Goal: Information Seeking & Learning: Check status

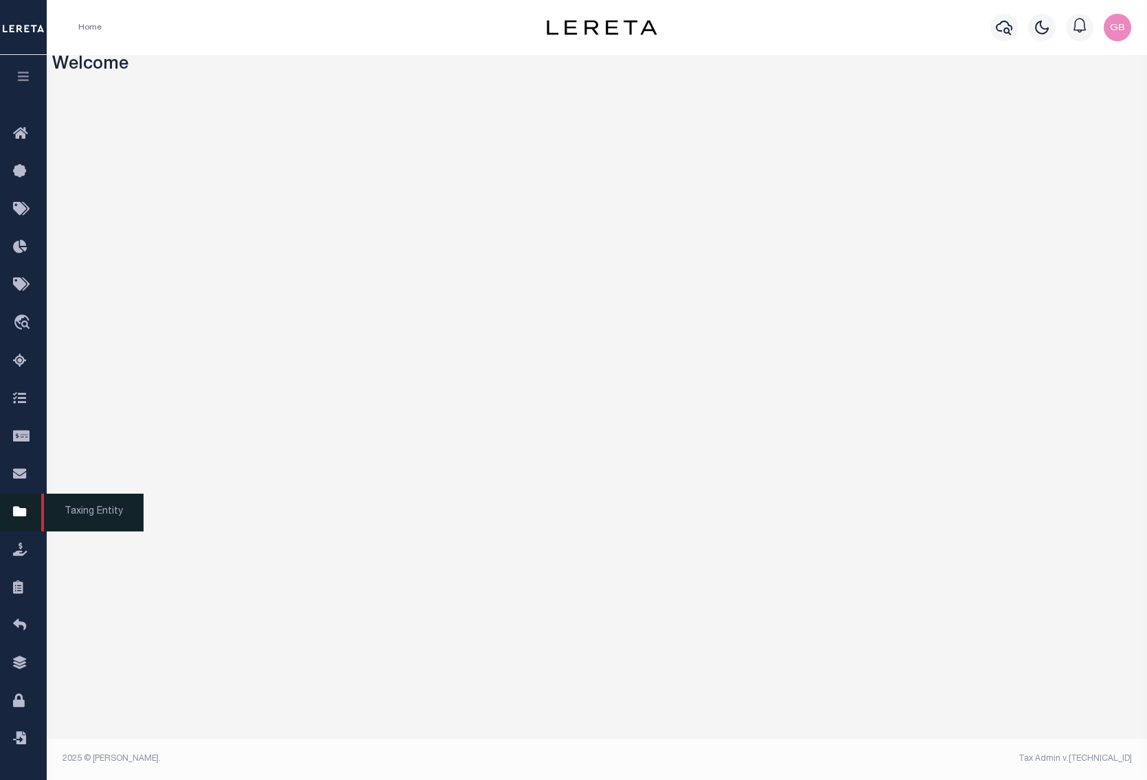
drag, startPoint x: 16, startPoint y: 515, endPoint x: 38, endPoint y: 508, distance: 23.0
click at [16, 515] on icon at bounding box center [24, 512] width 22 height 17
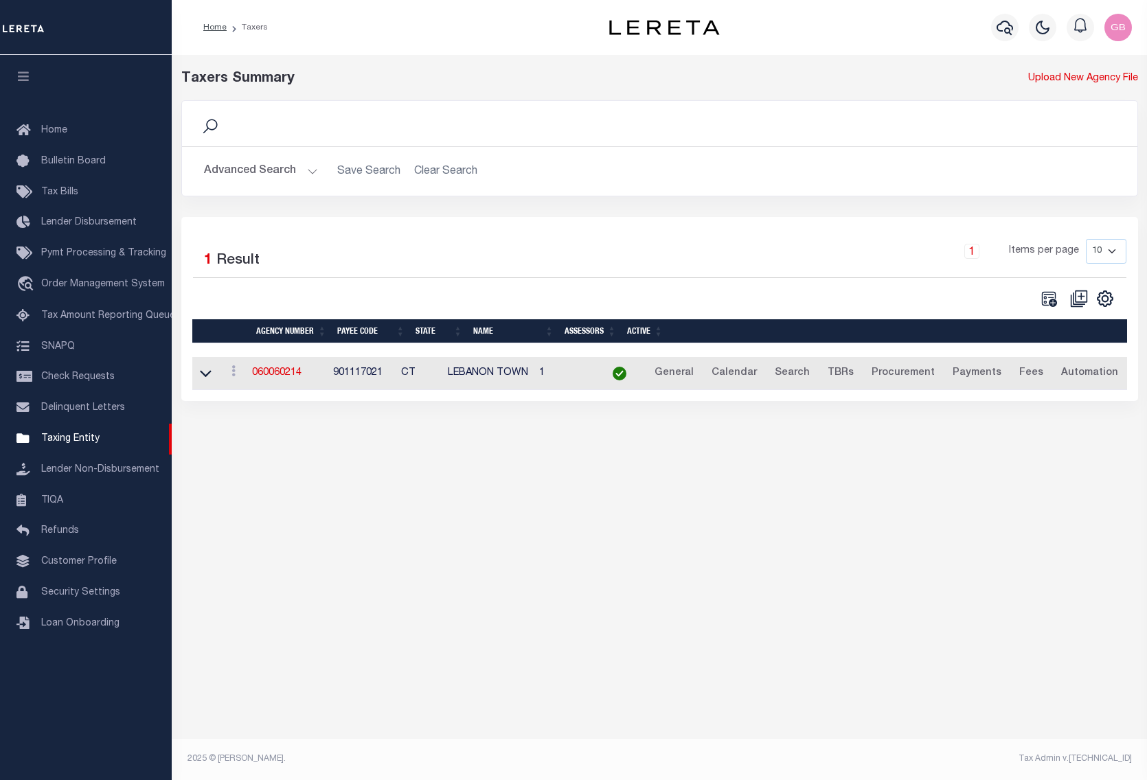
click at [304, 174] on button "Advanced Search" at bounding box center [261, 171] width 114 height 27
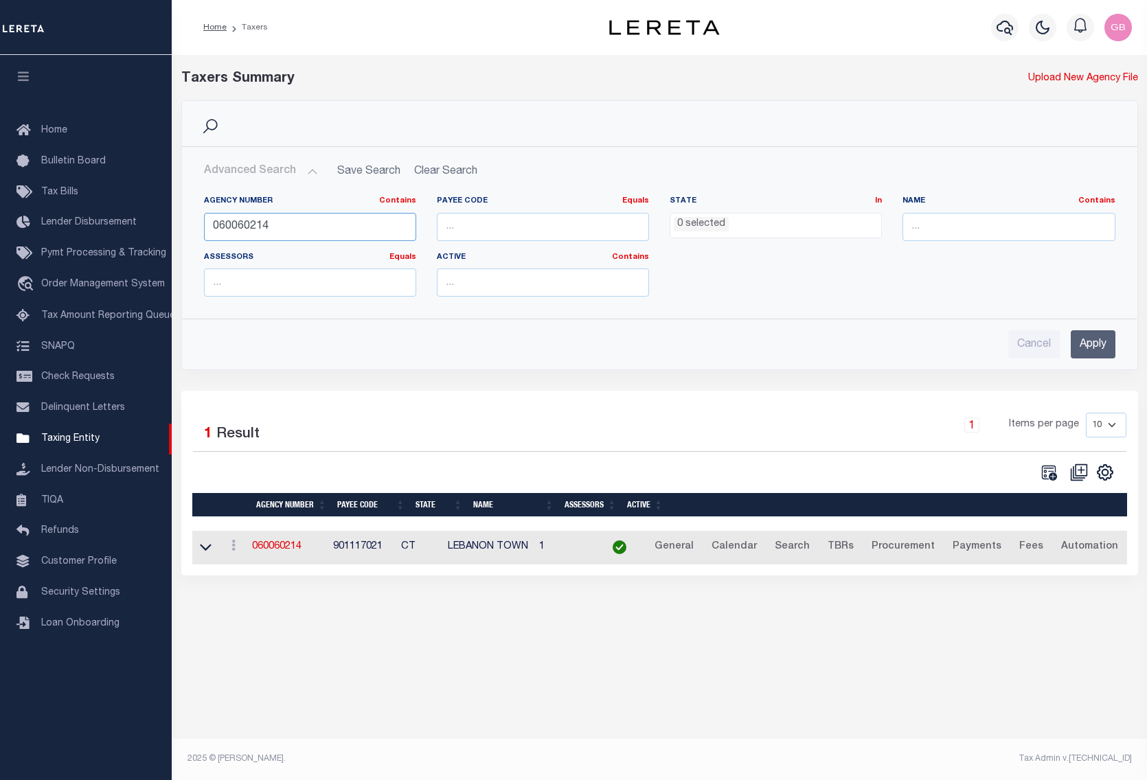
drag, startPoint x: 228, startPoint y: 221, endPoint x: 207, endPoint y: 221, distance: 21.3
click at [207, 221] on input "060060214" at bounding box center [310, 227] width 212 height 28
click at [922, 218] on input "text" at bounding box center [1008, 227] width 212 height 28
type input "galveston"
click at [1086, 341] on input "Apply" at bounding box center [1093, 344] width 45 height 28
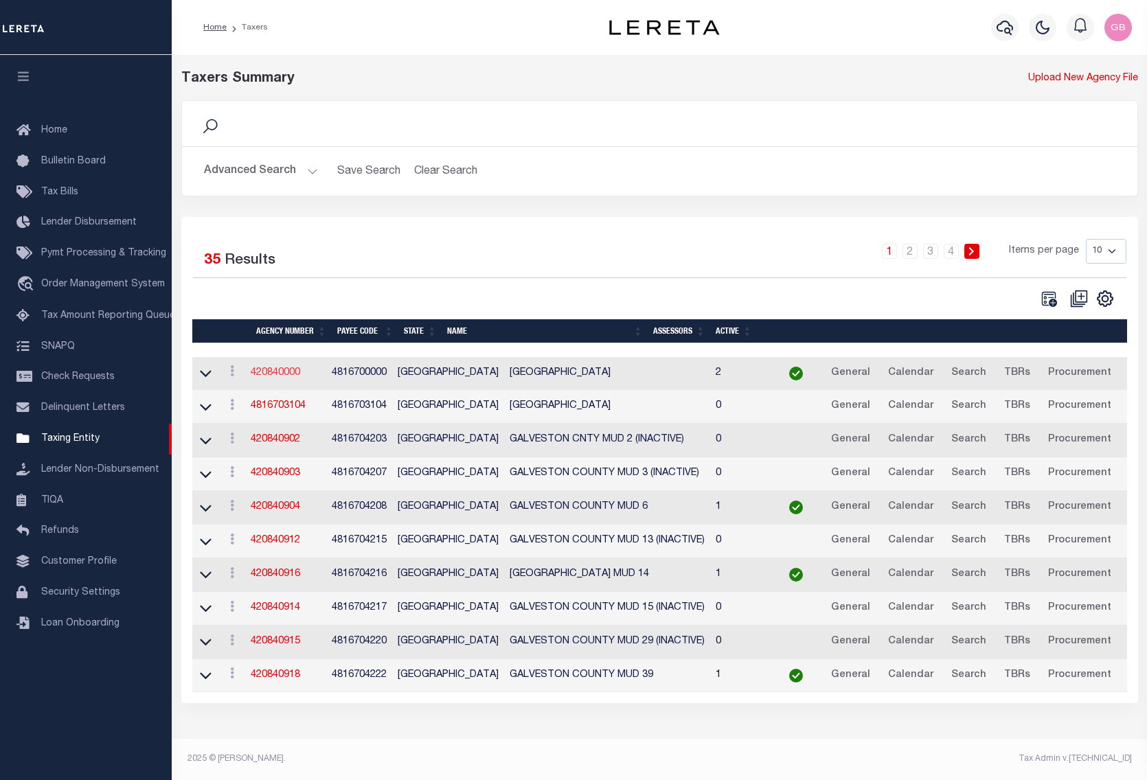
click at [271, 373] on link "420840000" at bounding box center [275, 373] width 49 height 10
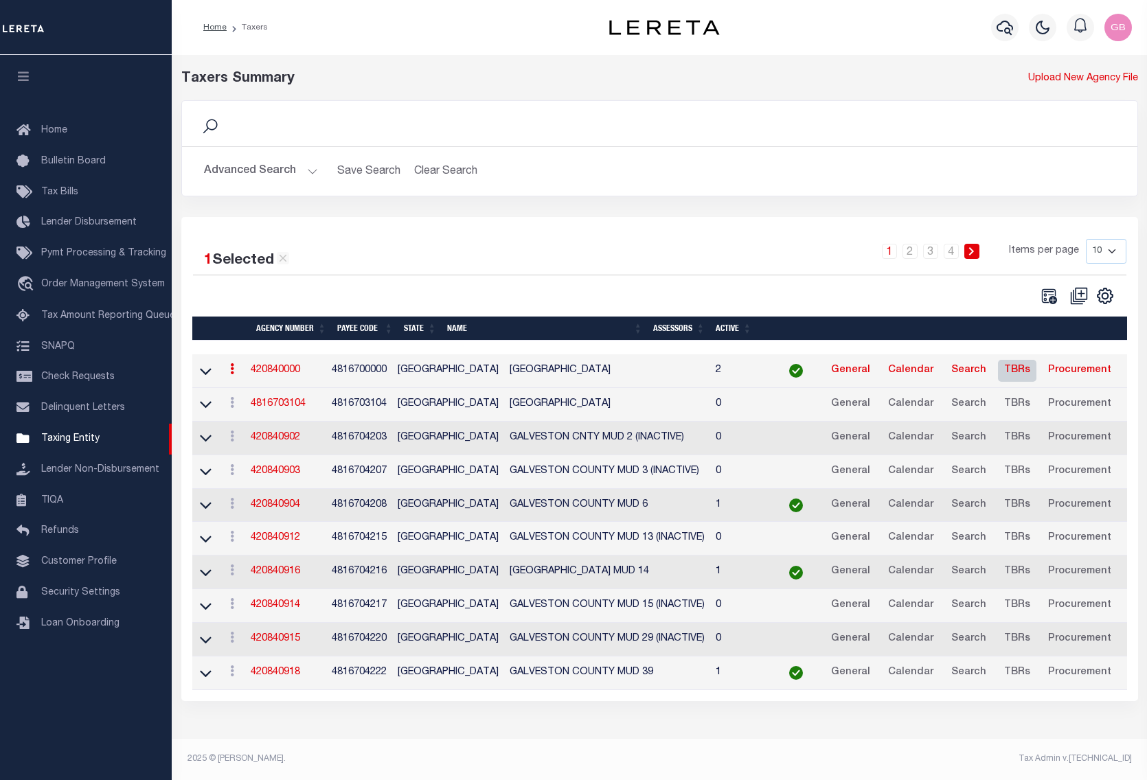
click at [998, 376] on link "TBRs" at bounding box center [1017, 371] width 38 height 22
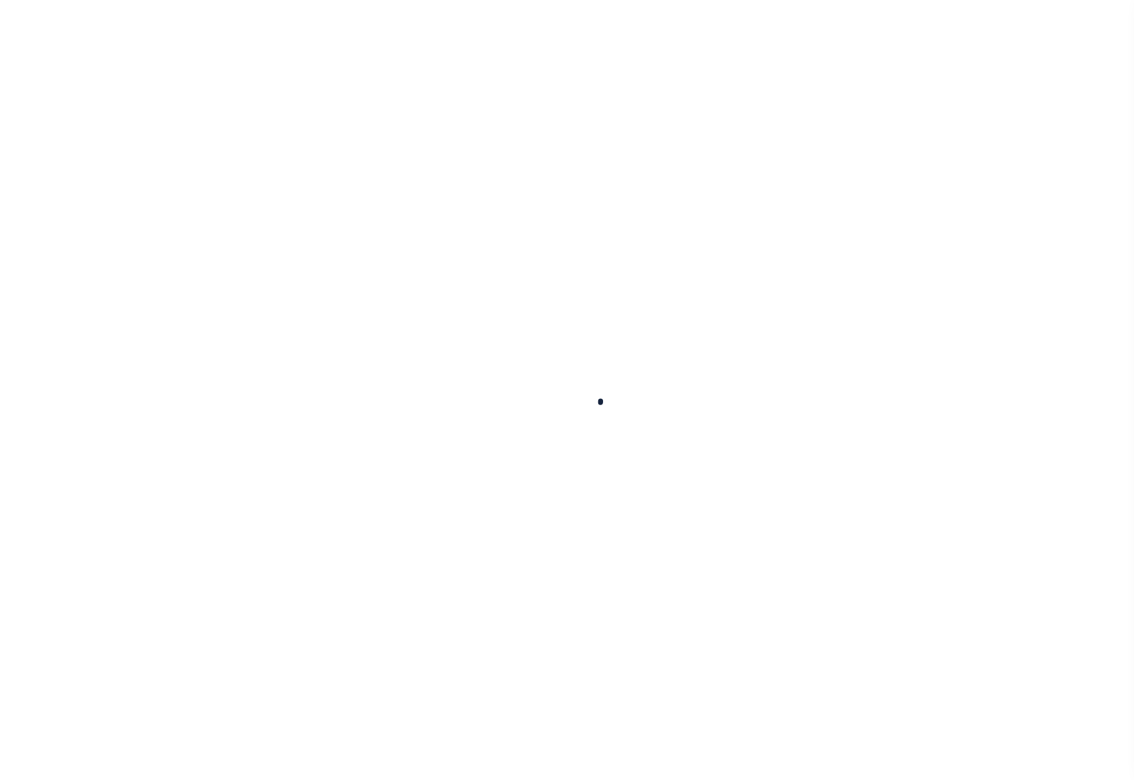
select select
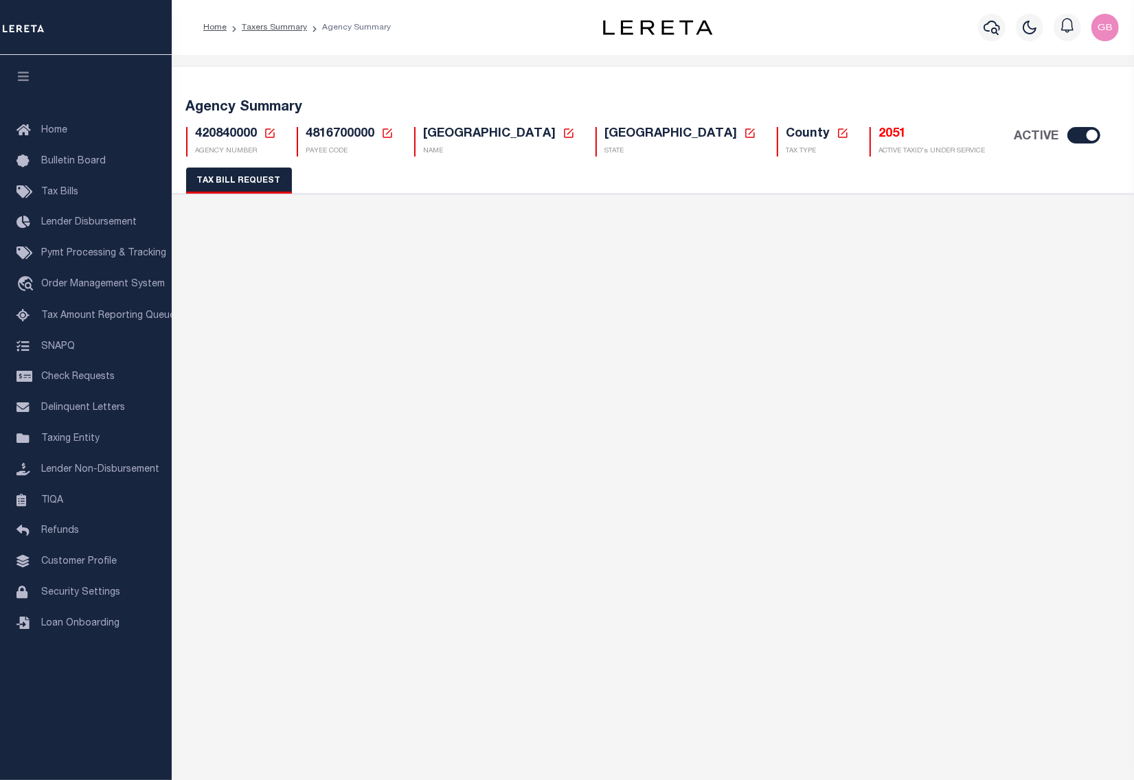
select select "28"
checkbox input "false"
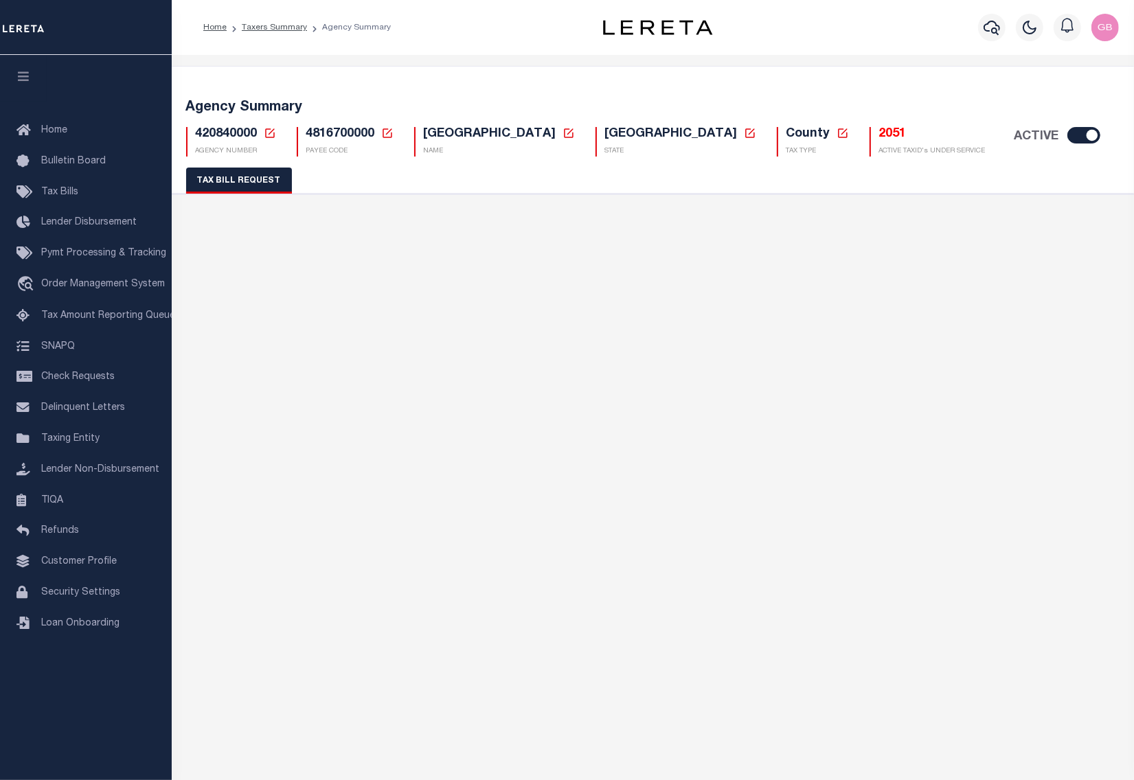
select select "22"
select select "true"
select select "14"
select select
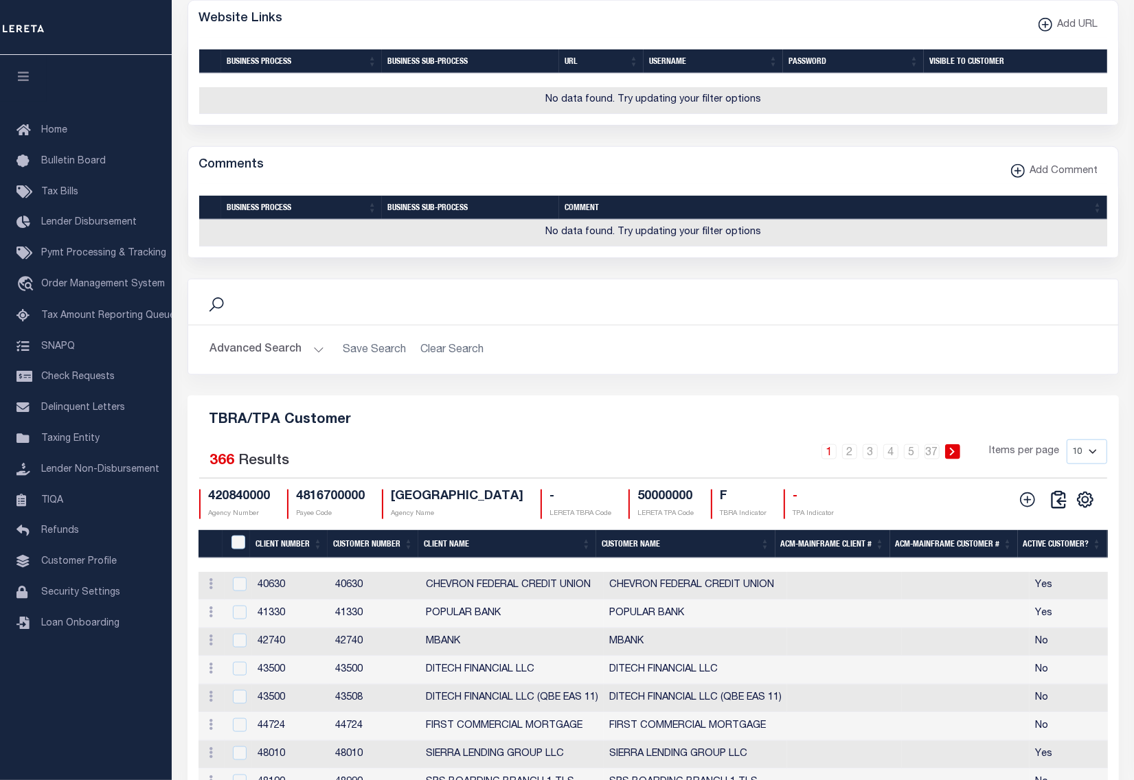
scroll to position [1538, 0]
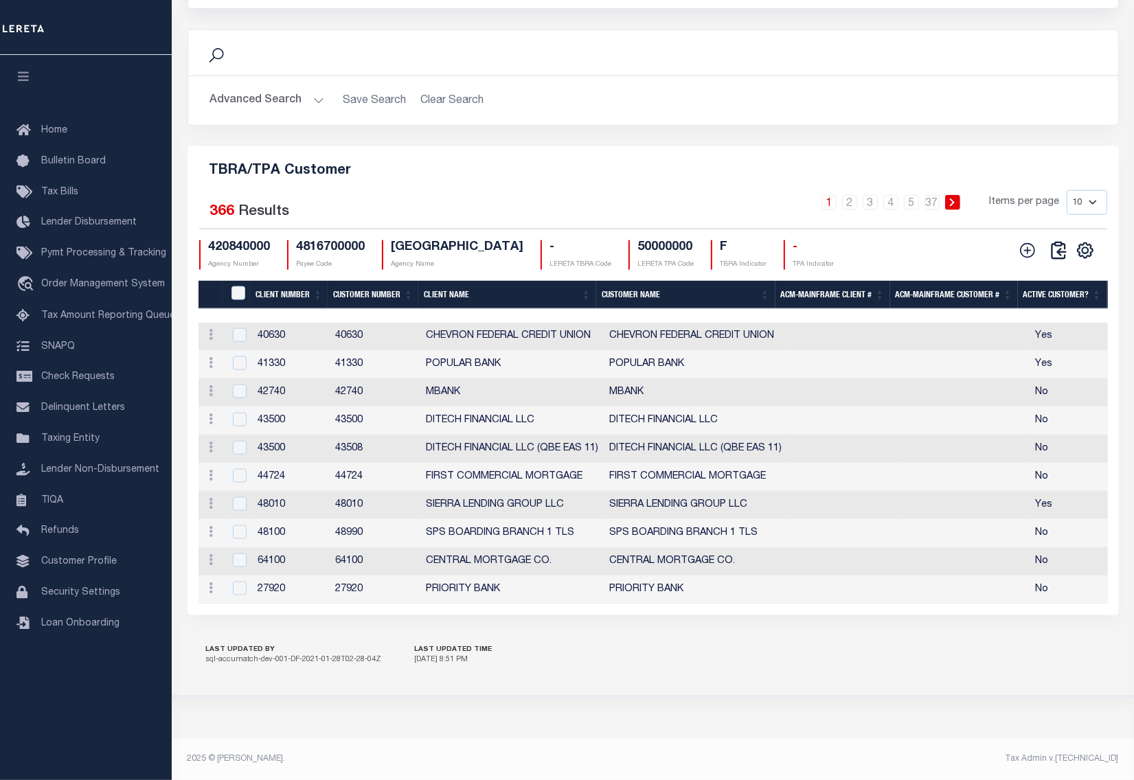
click at [290, 292] on th "Client Number" at bounding box center [289, 295] width 78 height 28
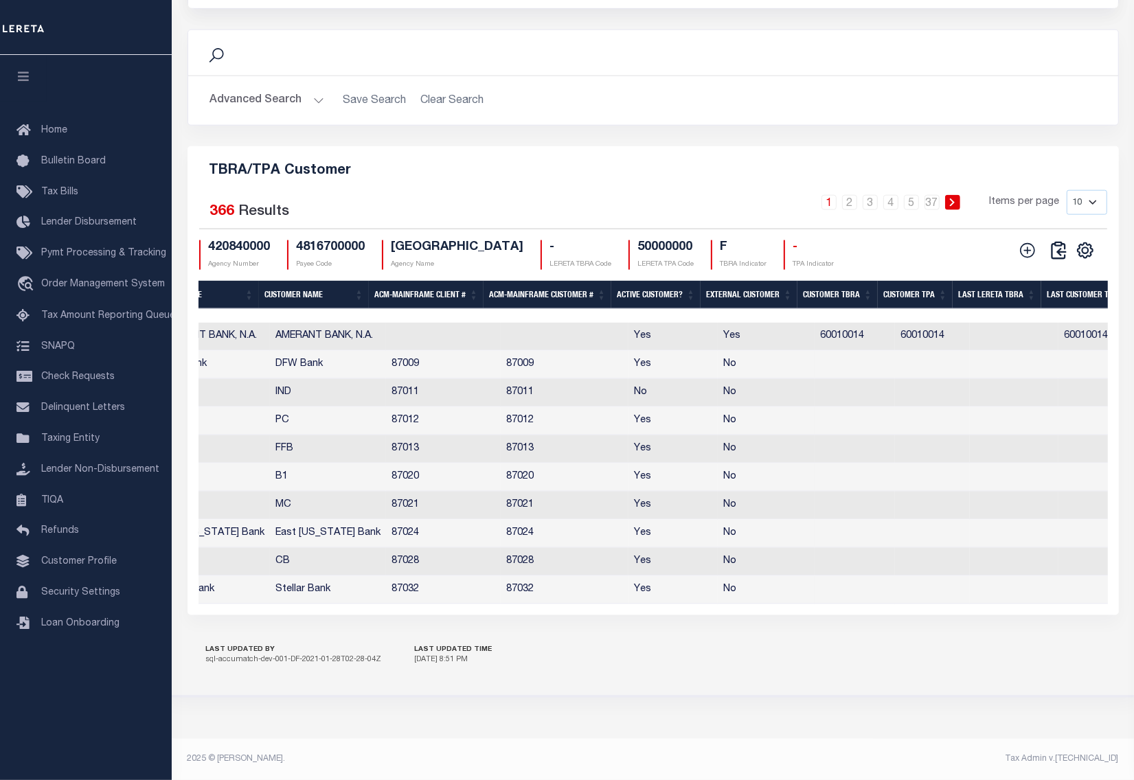
scroll to position [0, 128]
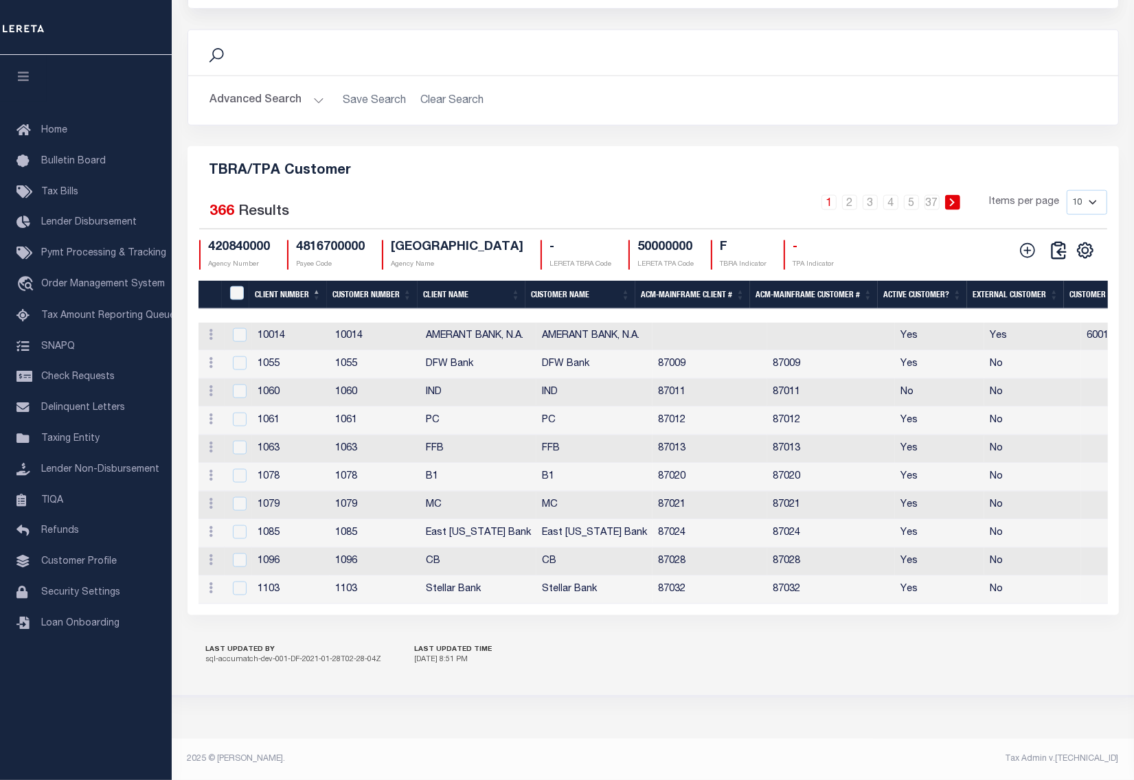
click at [1083, 194] on select "10 25 50 100" at bounding box center [1086, 202] width 41 height 25
select select "100"
click at [1066, 190] on select "10 25 50 100" at bounding box center [1086, 202] width 41 height 25
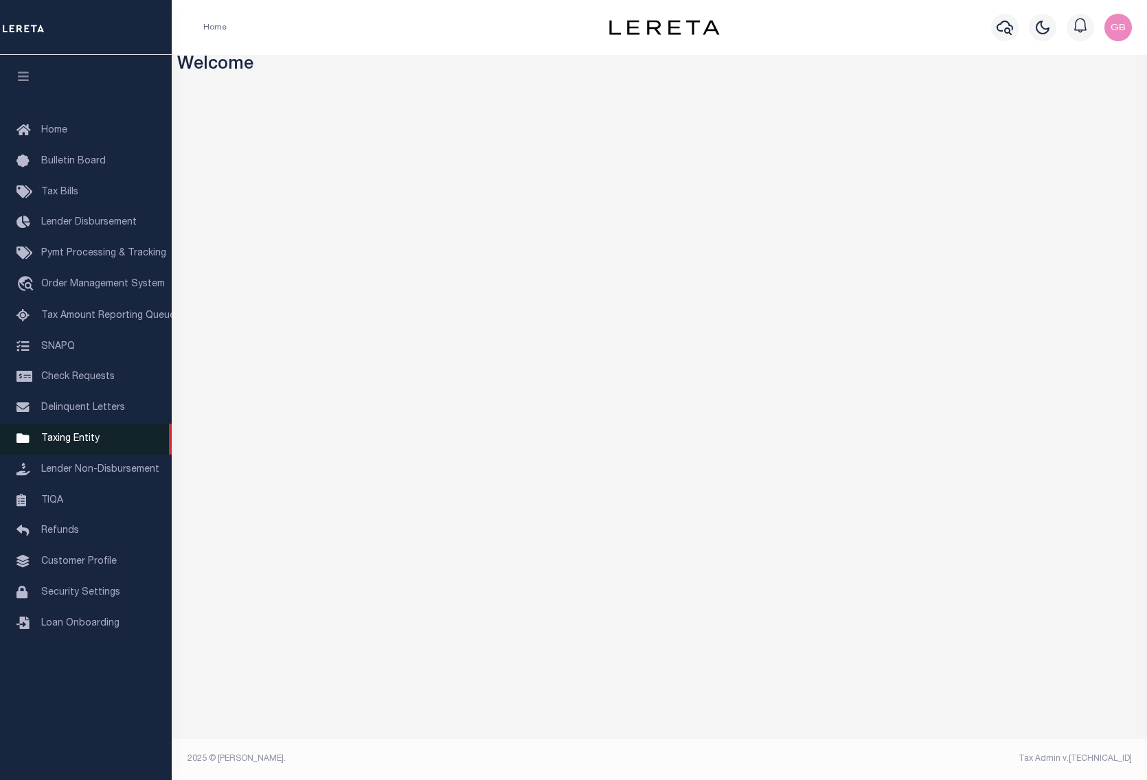
drag, startPoint x: 69, startPoint y: 444, endPoint x: 141, endPoint y: 447, distance: 72.8
click at [69, 444] on span "Taxing Entity" at bounding box center [70, 439] width 58 height 10
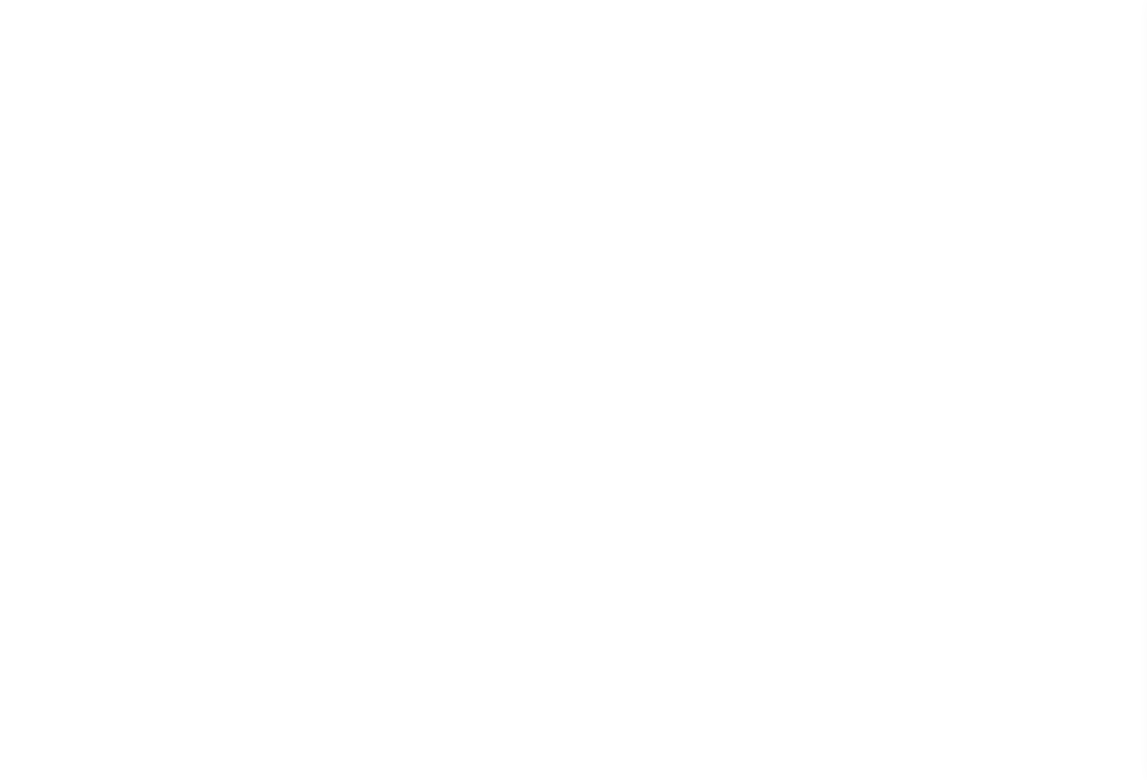
select select
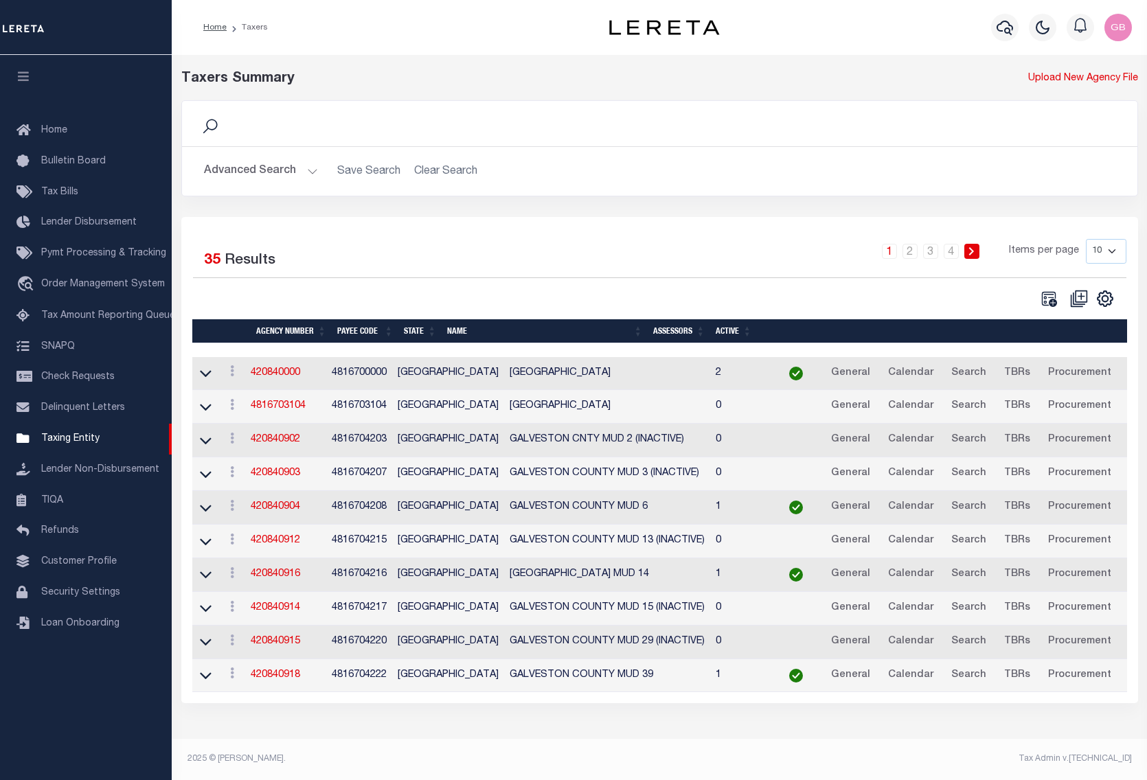
click at [277, 174] on button "Advanced Search" at bounding box center [261, 171] width 114 height 27
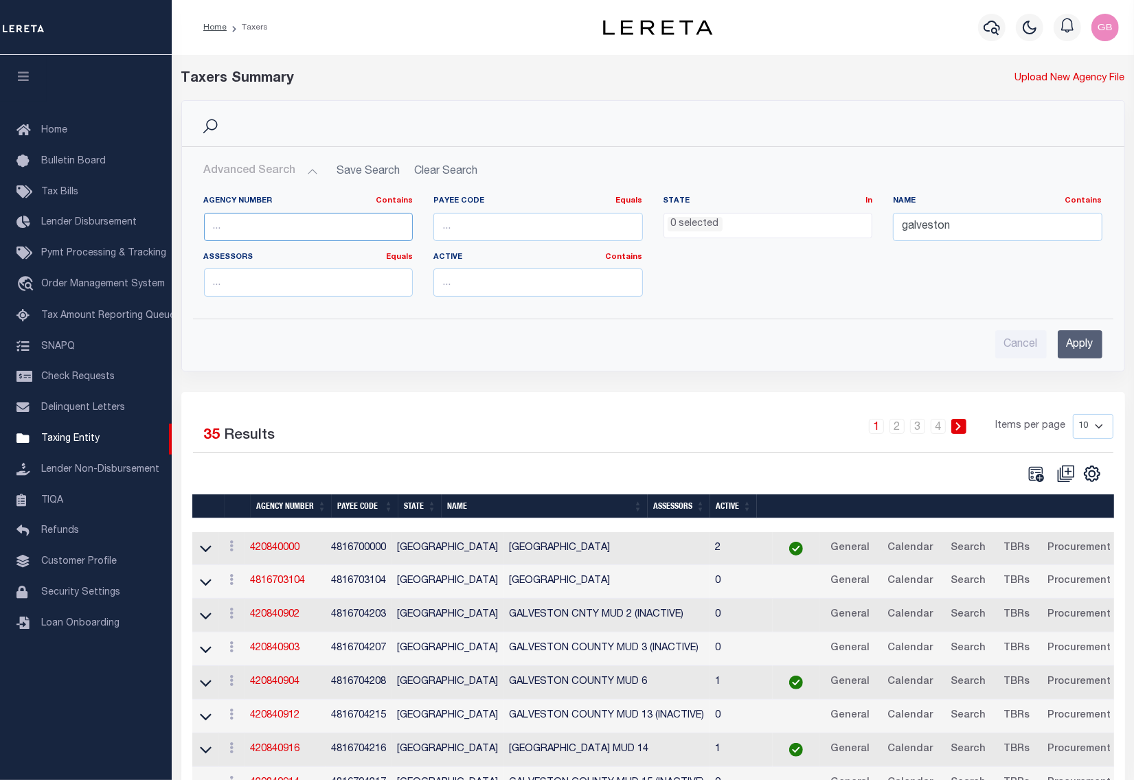
drag, startPoint x: 293, startPoint y: 227, endPoint x: 548, endPoint y: 229, distance: 255.5
click at [293, 227] on input "text" at bounding box center [308, 227] width 209 height 28
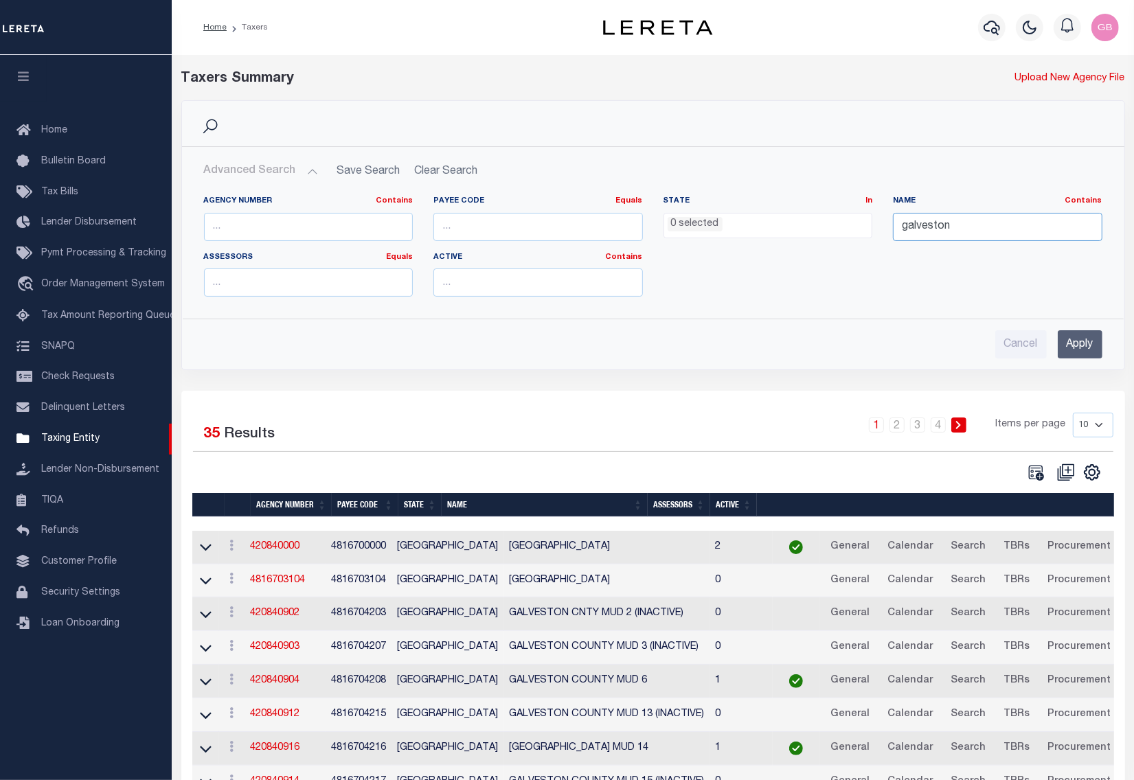
drag, startPoint x: 970, startPoint y: 221, endPoint x: 854, endPoint y: 224, distance: 116.1
click at [854, 224] on div "Agency Number Contains Contains Is Payee Code Equals Equals Is Not Equal To Is …" at bounding box center [653, 252] width 919 height 112
click at [326, 220] on input "text" at bounding box center [308, 227] width 209 height 28
type input "101528801"
click at [1069, 337] on input "Apply" at bounding box center [1080, 344] width 45 height 28
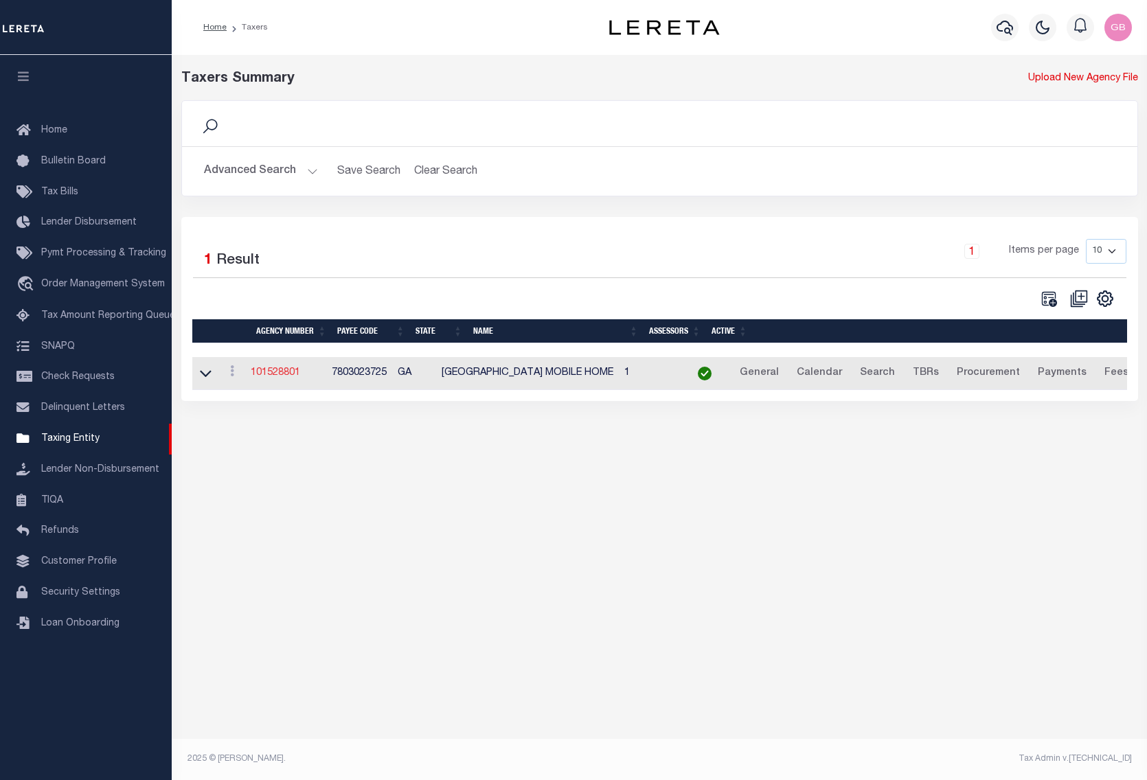
click at [280, 376] on link "101528801" at bounding box center [275, 373] width 49 height 10
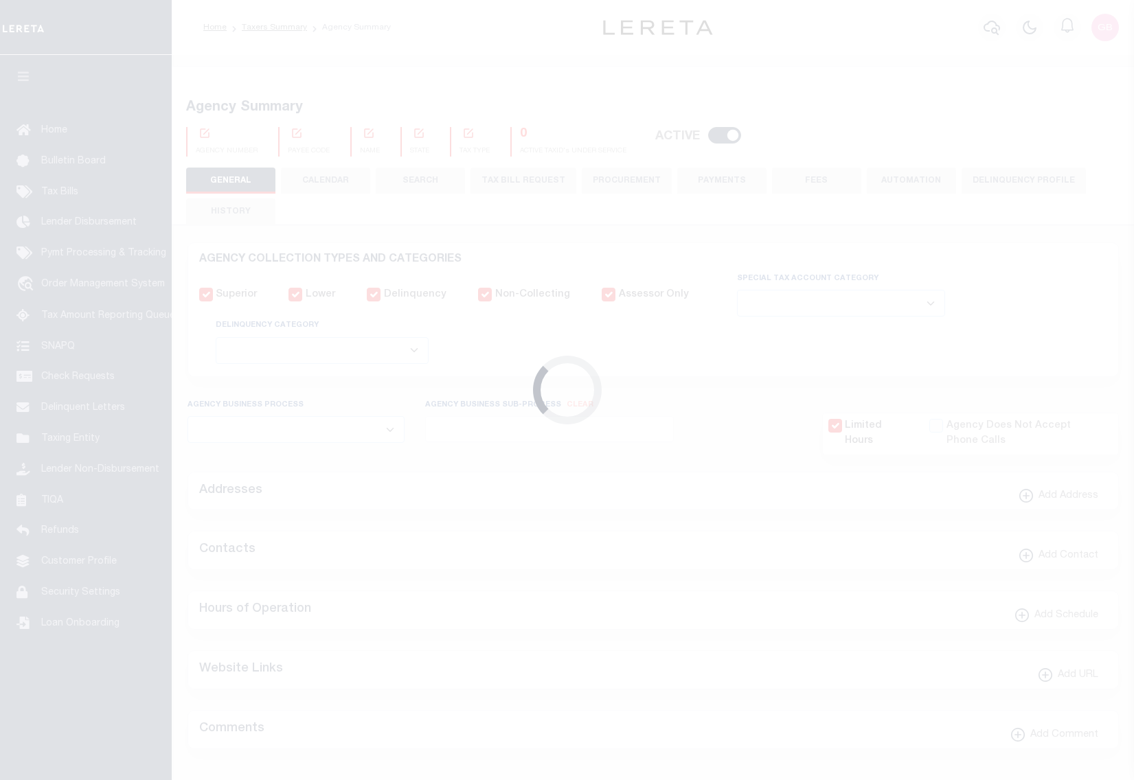
select select
checkbox input "false"
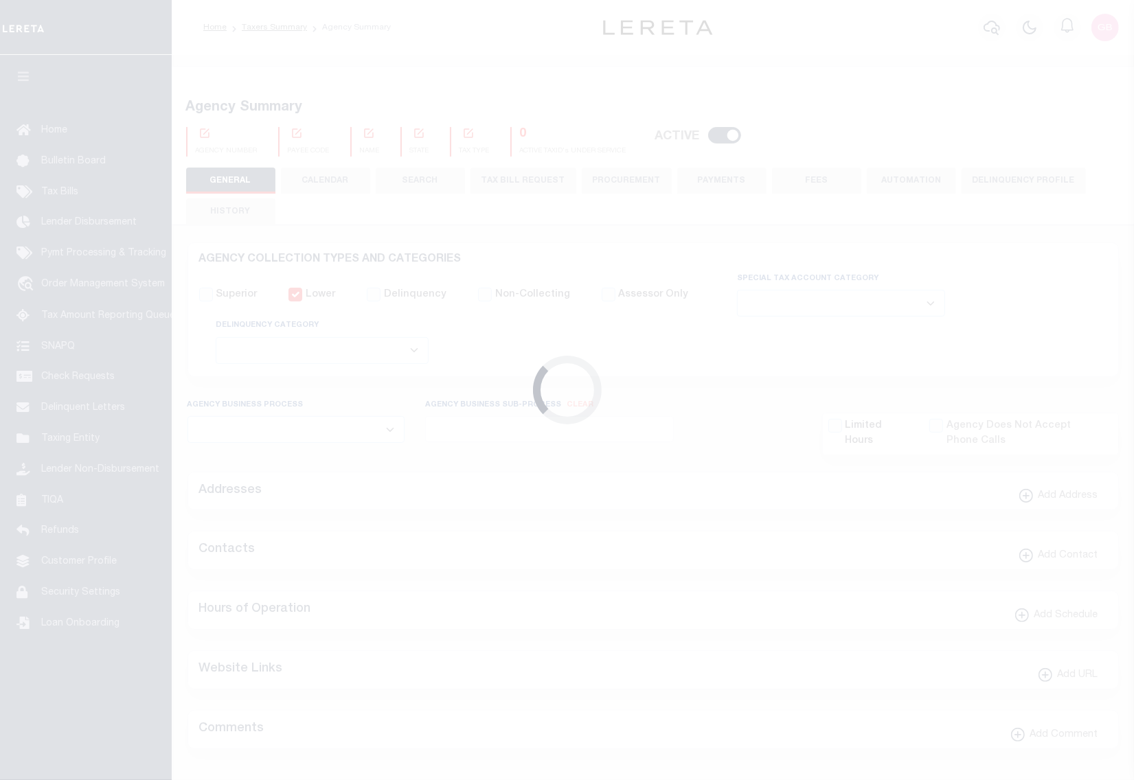
checkbox input "false"
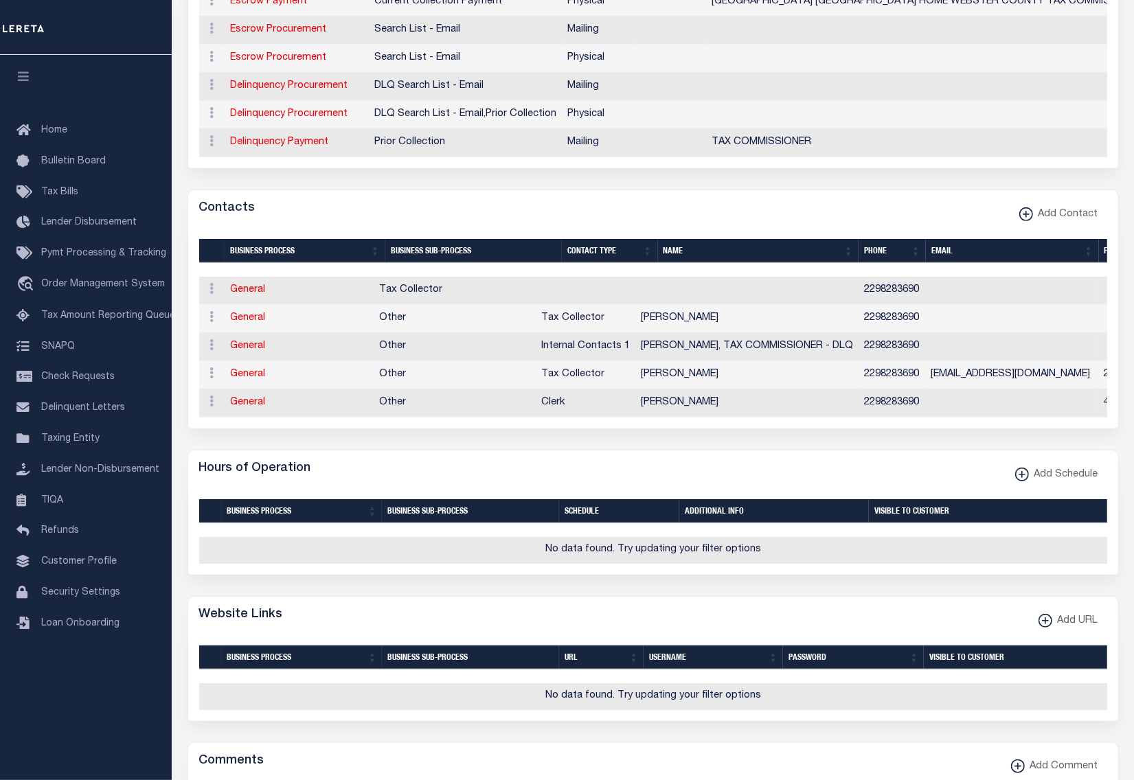
scroll to position [172, 0]
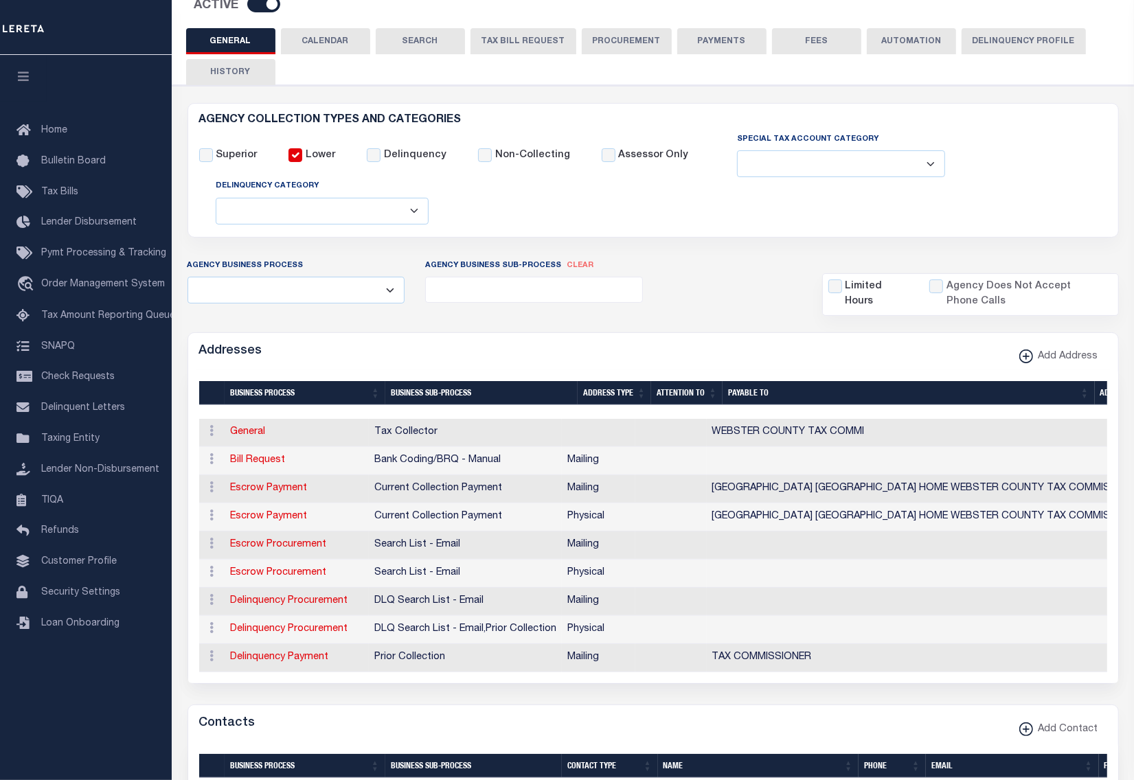
click at [232, 62] on button "HISTORY" at bounding box center [230, 72] width 89 height 26
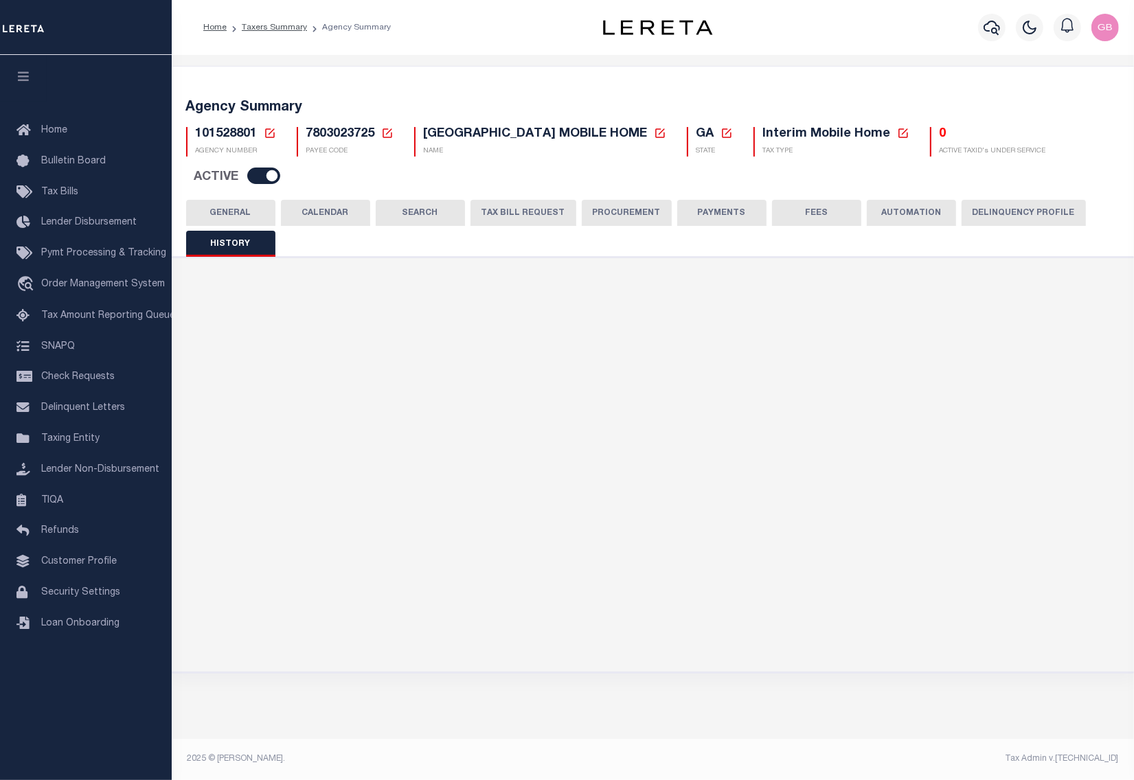
scroll to position [0, 0]
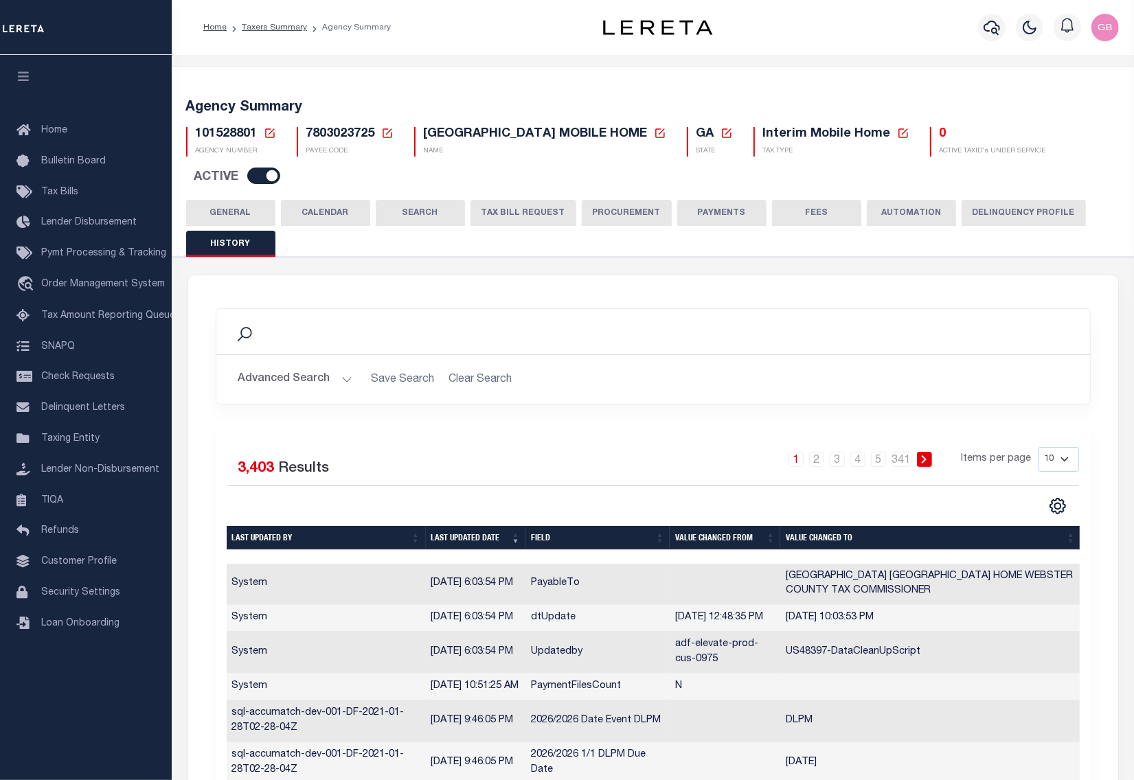
click at [269, 135] on icon at bounding box center [270, 133] width 12 height 12
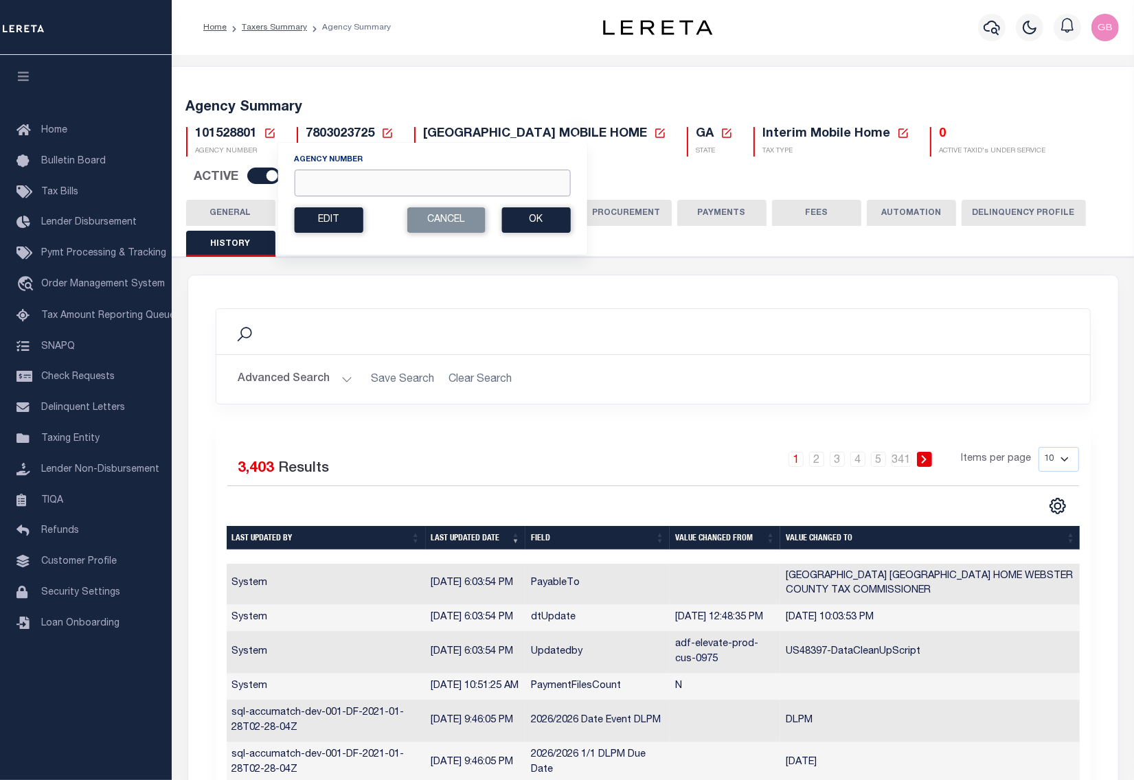
click at [393, 190] on input "Agency Number" at bounding box center [432, 183] width 276 height 27
type input "420840000"
drag, startPoint x: 557, startPoint y: 225, endPoint x: 544, endPoint y: 225, distance: 13.0
click at [556, 225] on button "Ok" at bounding box center [535, 219] width 69 height 25
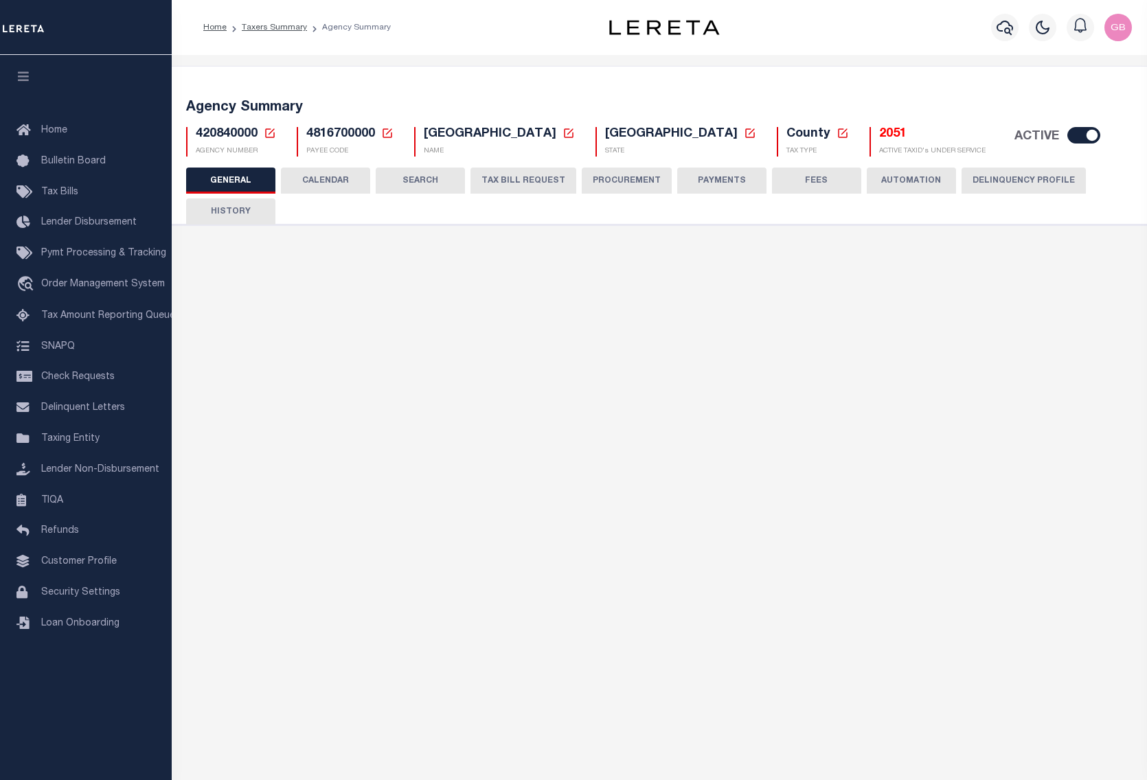
select select
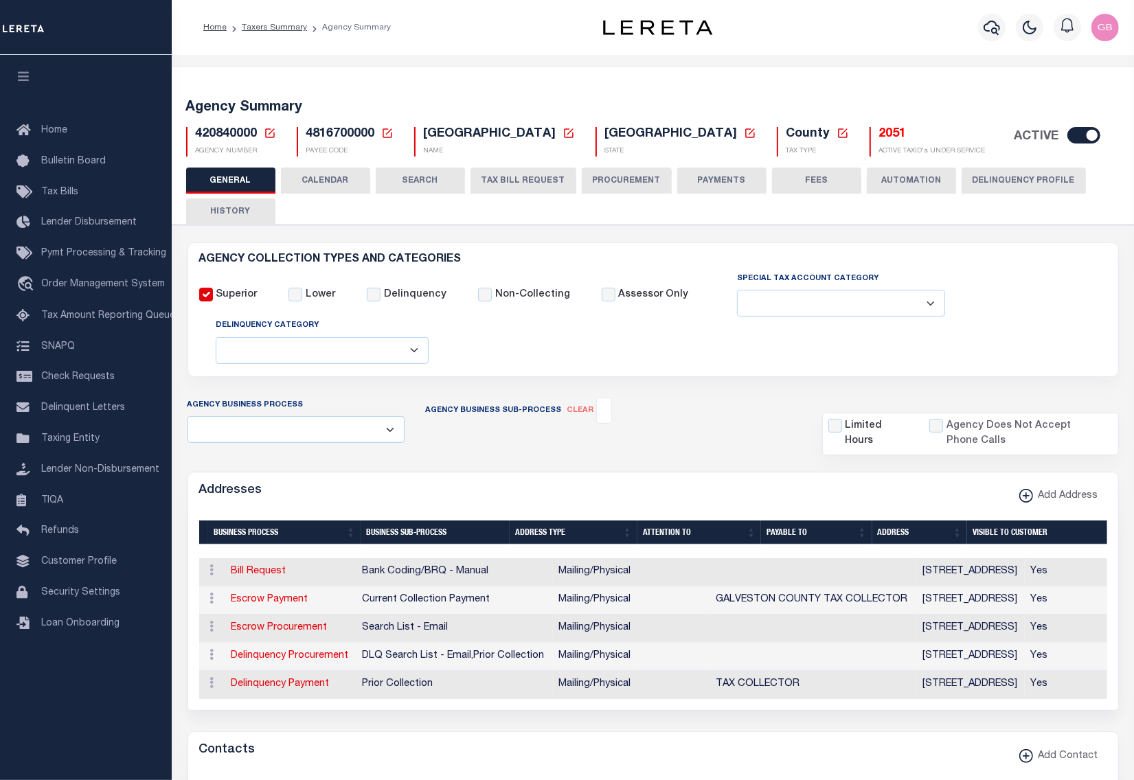
click at [222, 213] on button "HISTORY" at bounding box center [230, 211] width 89 height 26
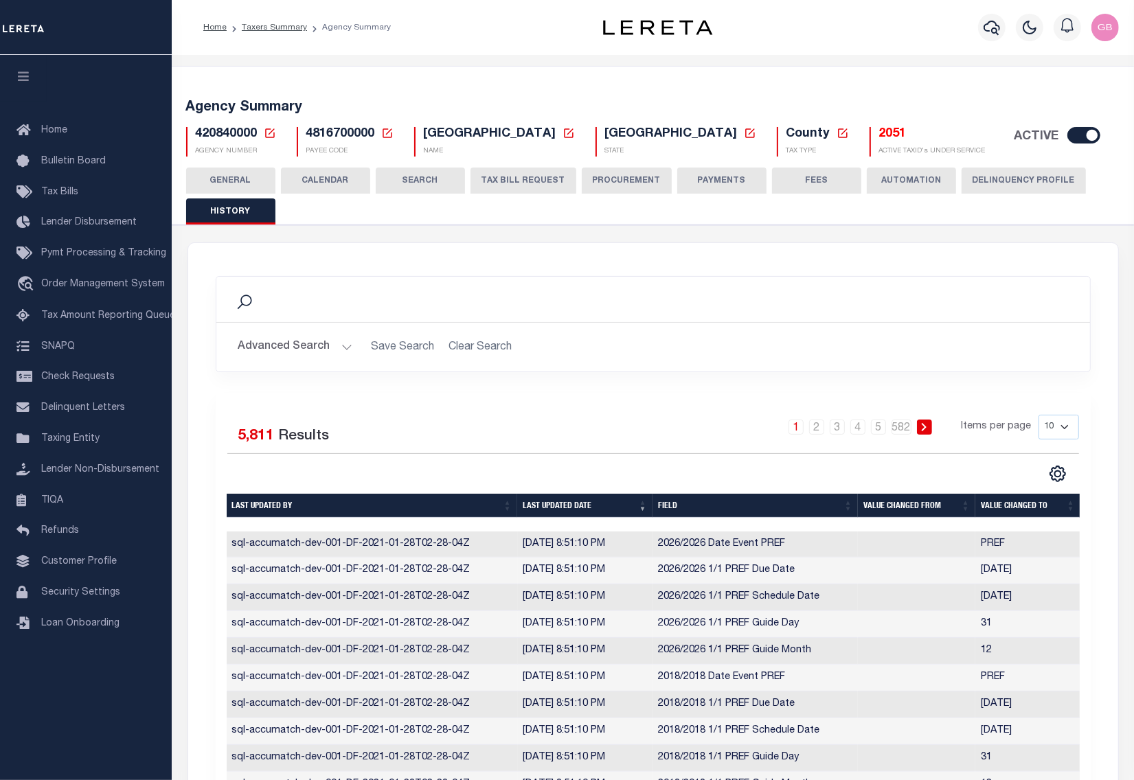
scroll to position [191, 0]
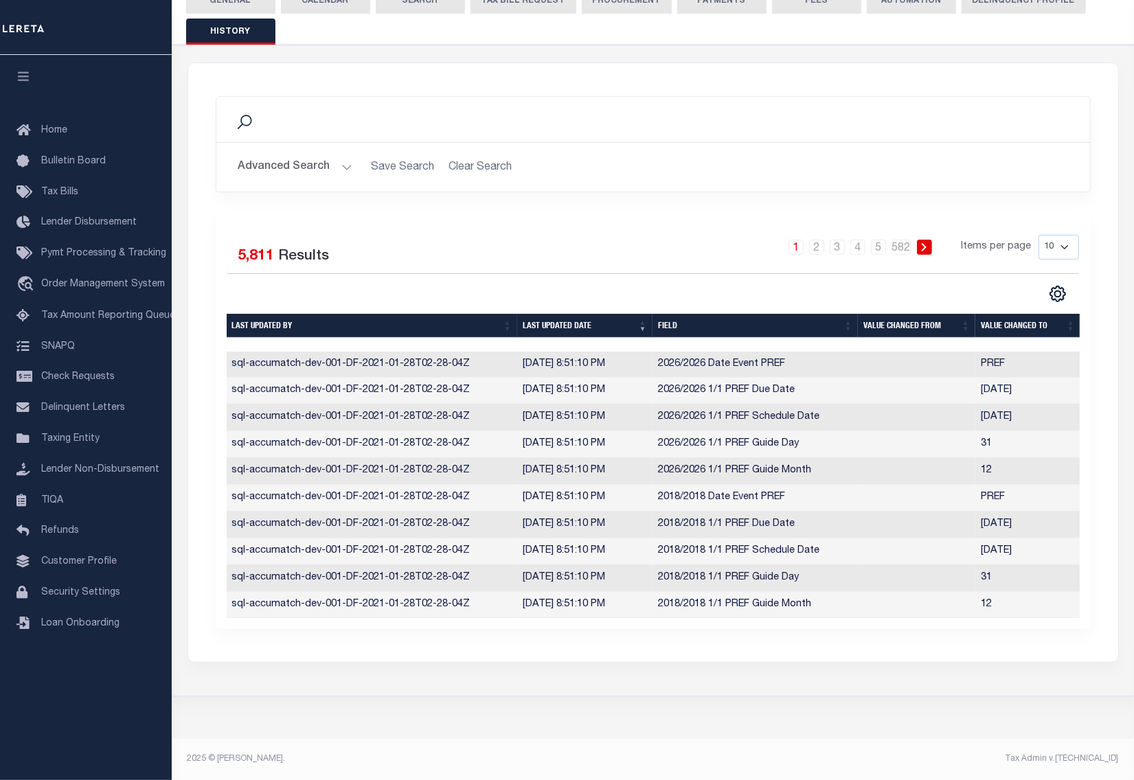
drag, startPoint x: 1070, startPoint y: 238, endPoint x: 1069, endPoint y: 247, distance: 9.6
click at [1070, 238] on select "10 25 50 100" at bounding box center [1058, 247] width 41 height 25
select select "100"
click at [1038, 235] on select "10 25 50 100" at bounding box center [1058, 247] width 41 height 25
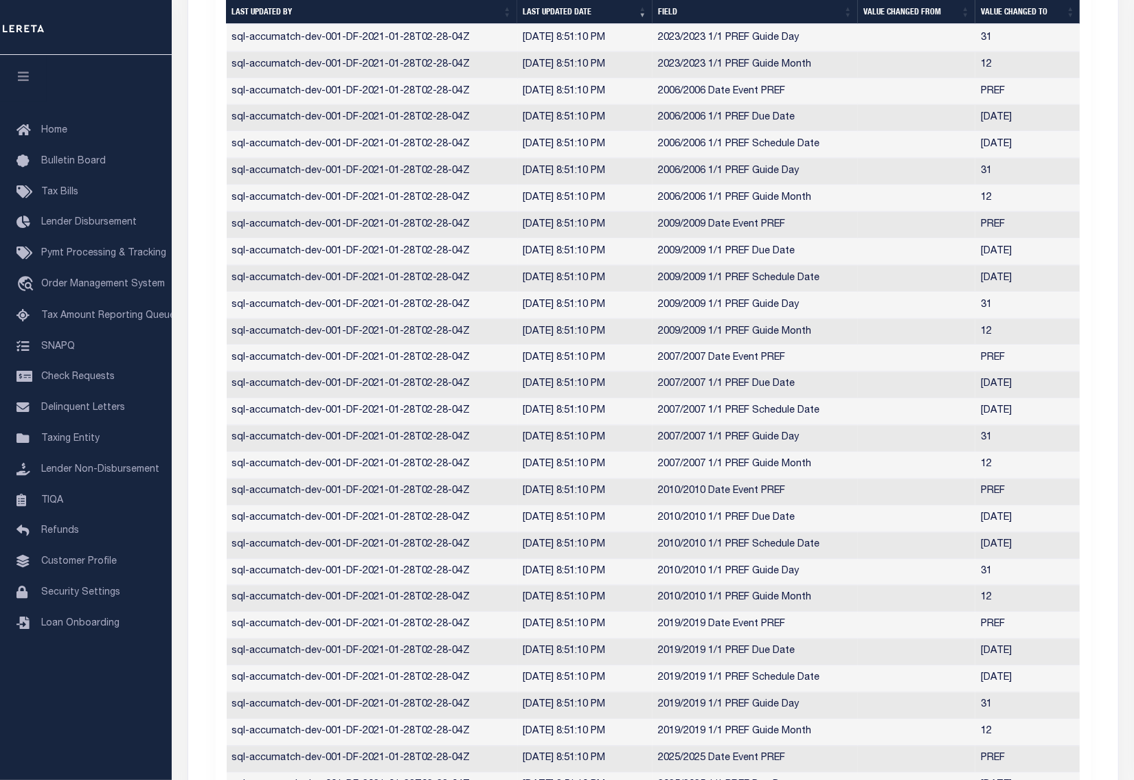
scroll to position [2337, 0]
